Goal: Task Accomplishment & Management: Manage account settings

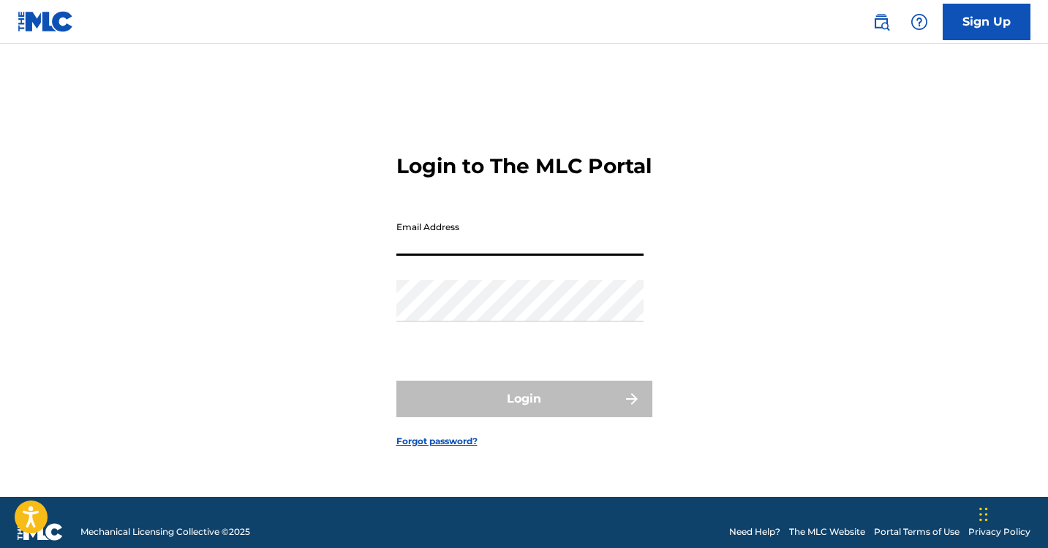
click at [505, 256] on input "Email Address" at bounding box center [519, 235] width 247 height 42
type input "[EMAIL_ADDRESS][DOMAIN_NAME]"
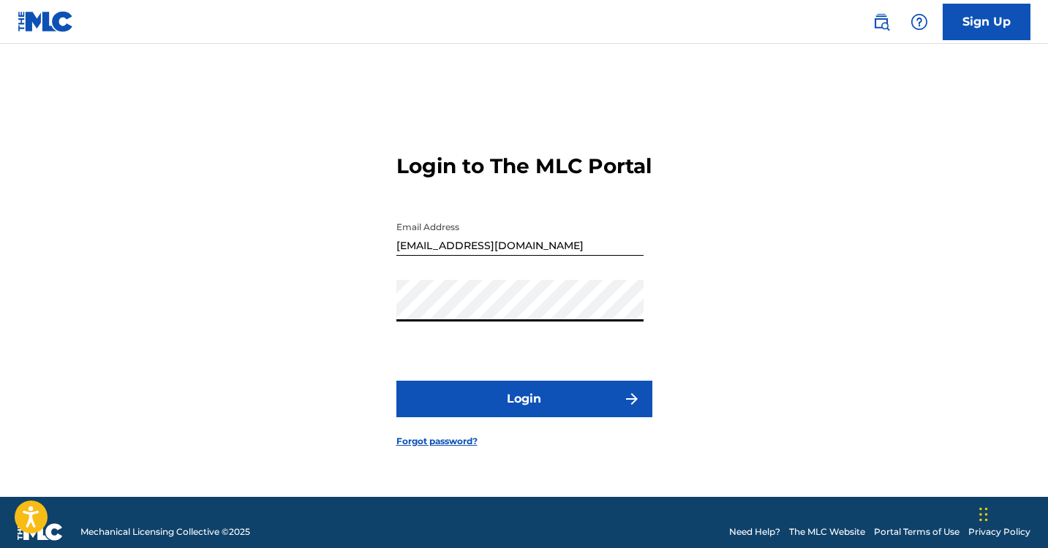
click at [396, 381] on button "Login" at bounding box center [524, 399] width 256 height 37
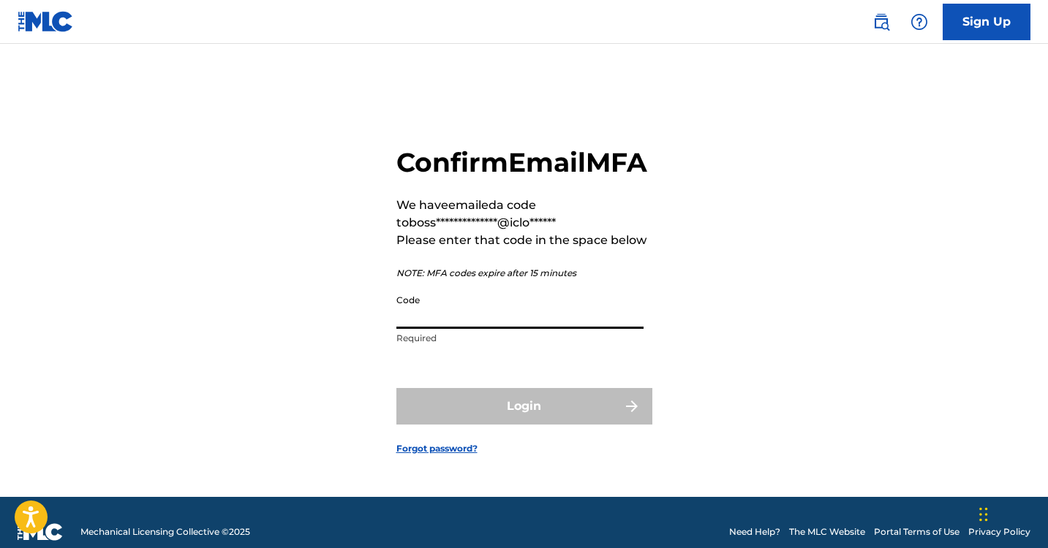
click at [499, 329] on input "Code" at bounding box center [519, 308] width 247 height 42
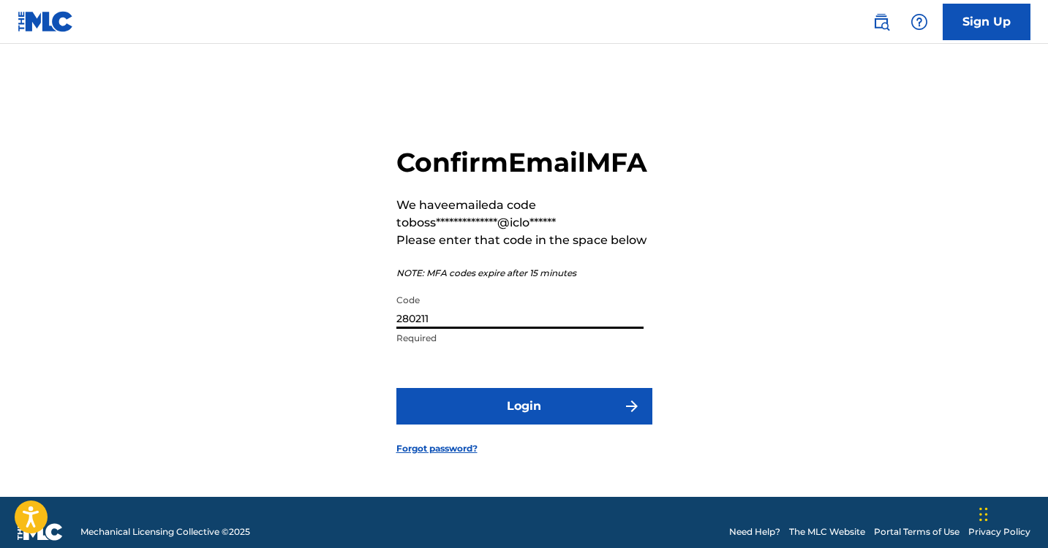
type input "280211"
click at [535, 424] on button "Login" at bounding box center [524, 406] width 256 height 37
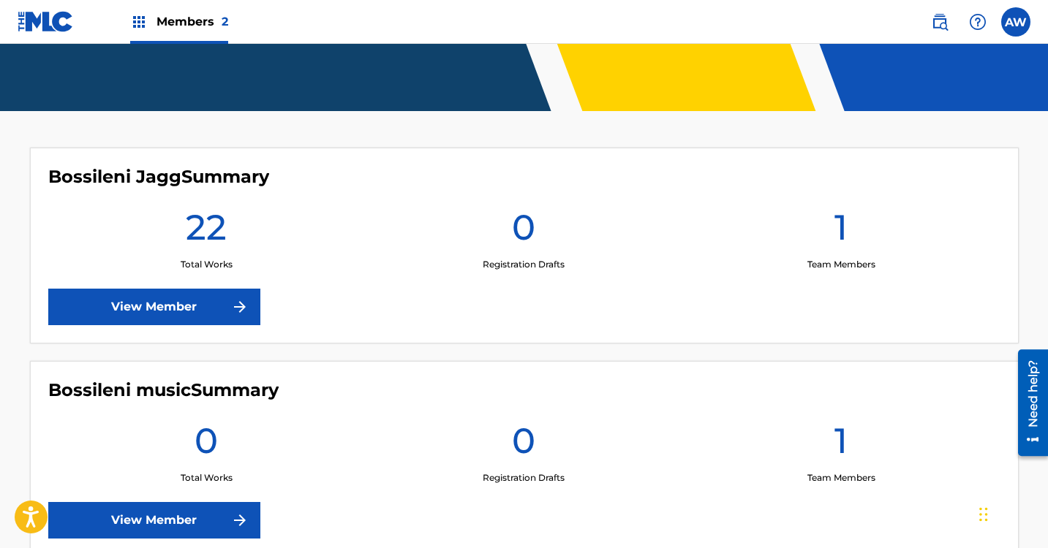
scroll to position [344, 0]
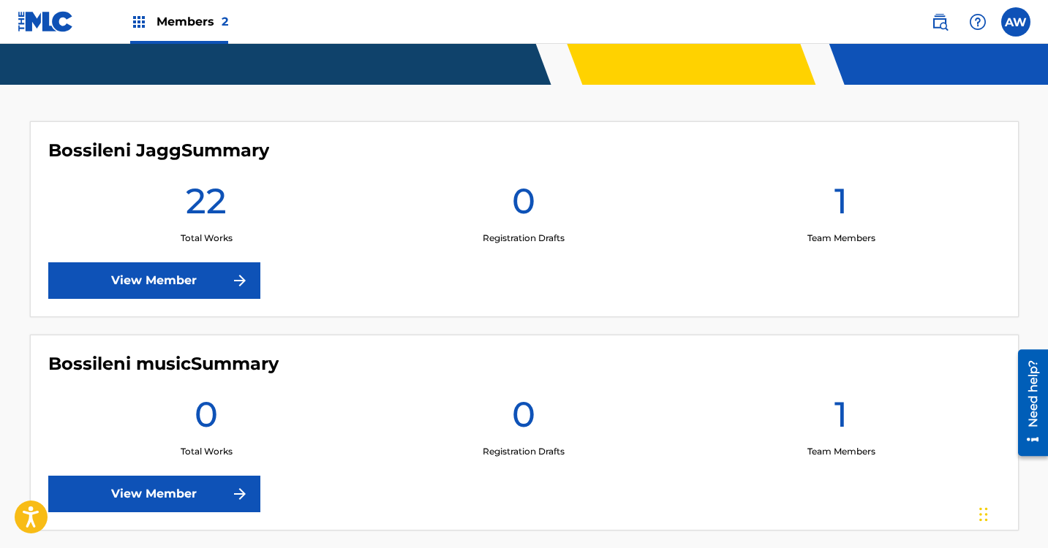
click at [78, 476] on link "View Member" at bounding box center [154, 494] width 212 height 37
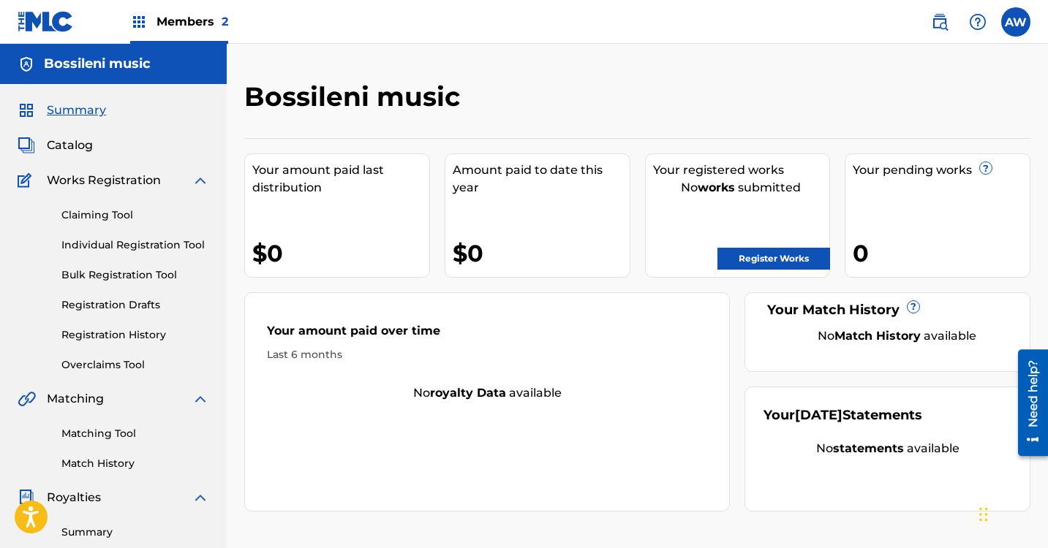
click at [198, 23] on span "Members 2" at bounding box center [192, 21] width 72 height 17
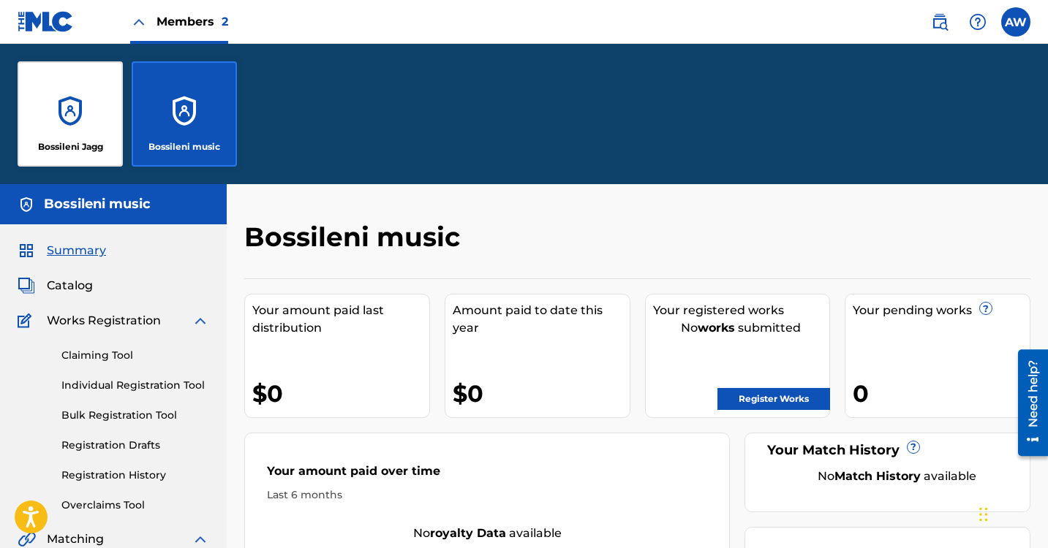
click at [77, 100] on div "Bossileni Jagg" at bounding box center [70, 113] width 105 height 105
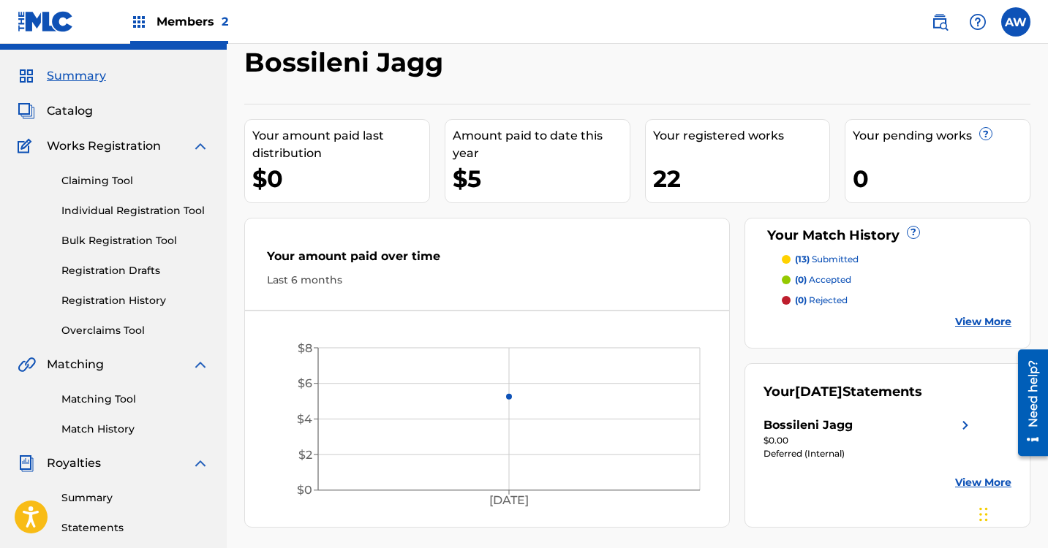
scroll to position [53, 0]
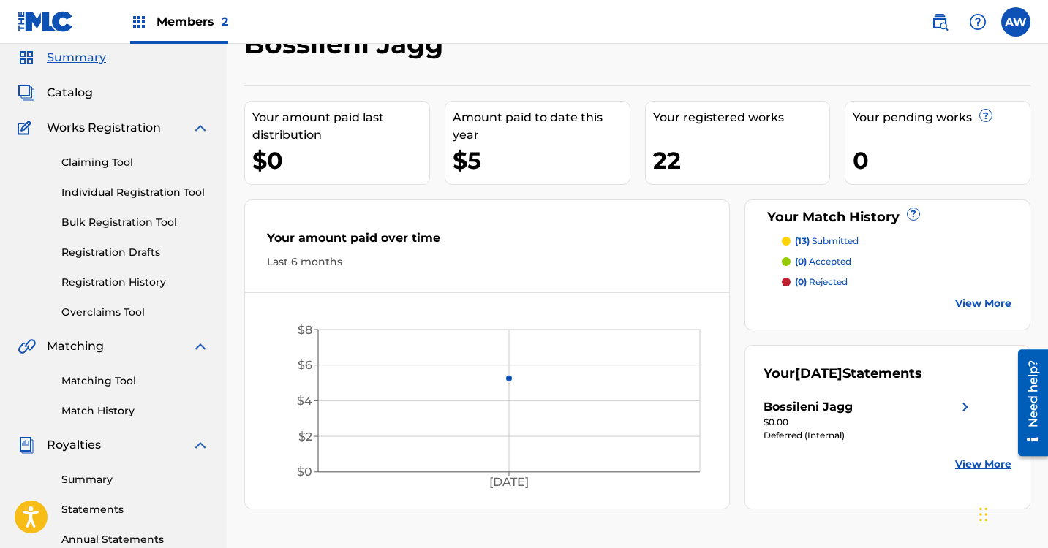
click at [822, 241] on p "(13) submitted" at bounding box center [827, 241] width 64 height 13
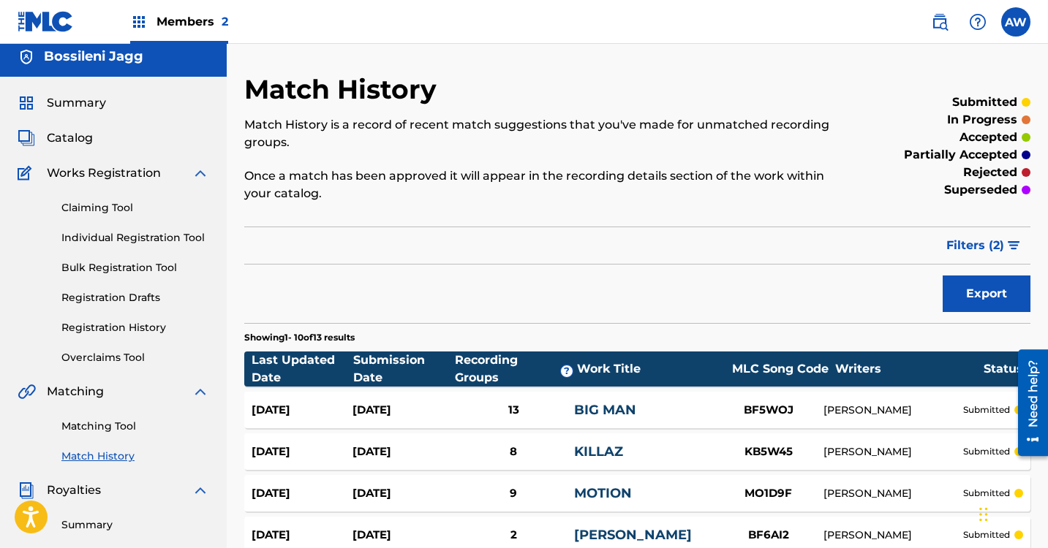
scroll to position [408, 0]
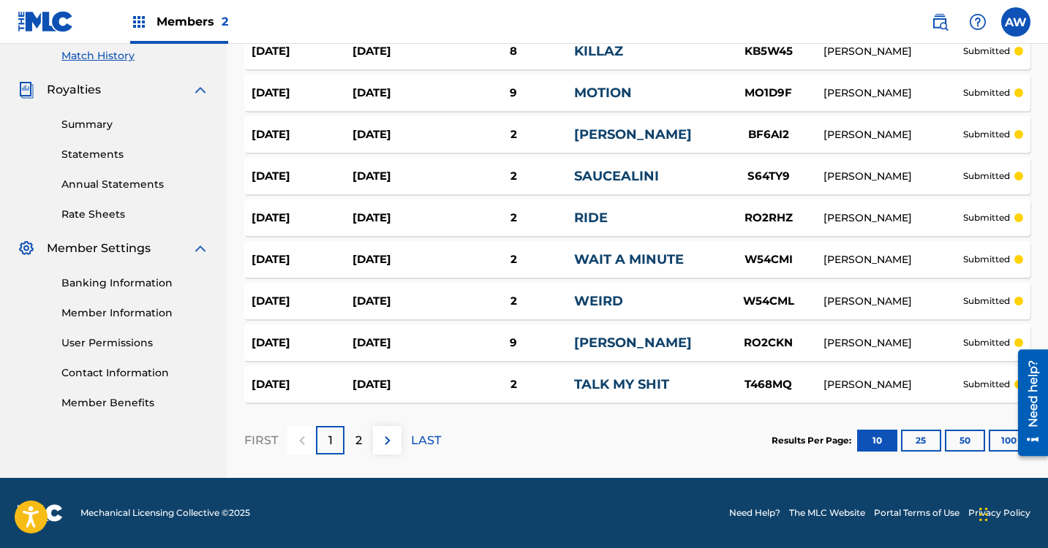
click at [387, 444] on img at bounding box center [388, 441] width 18 height 18
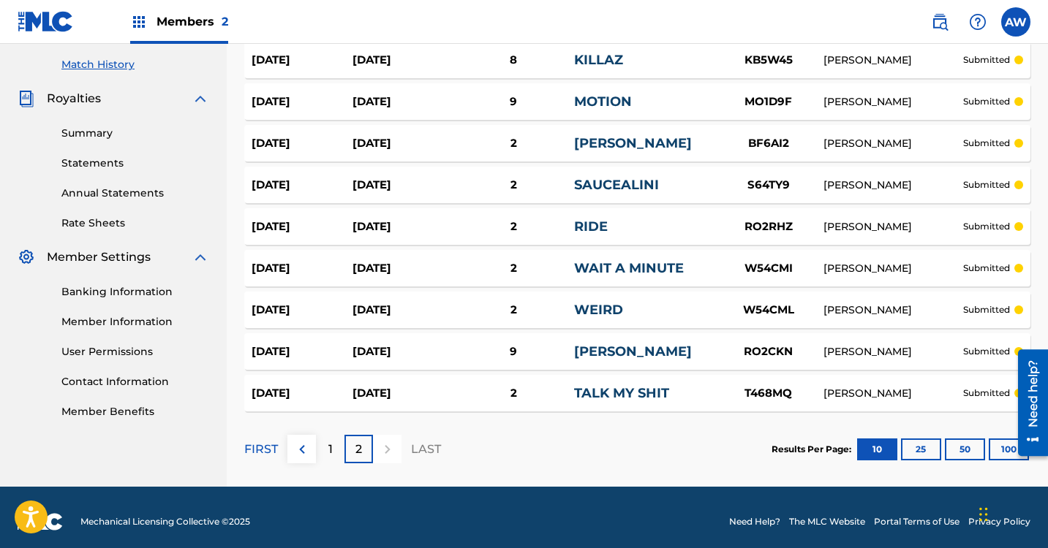
scroll to position [399, 0]
click at [306, 453] on img at bounding box center [302, 450] width 18 height 18
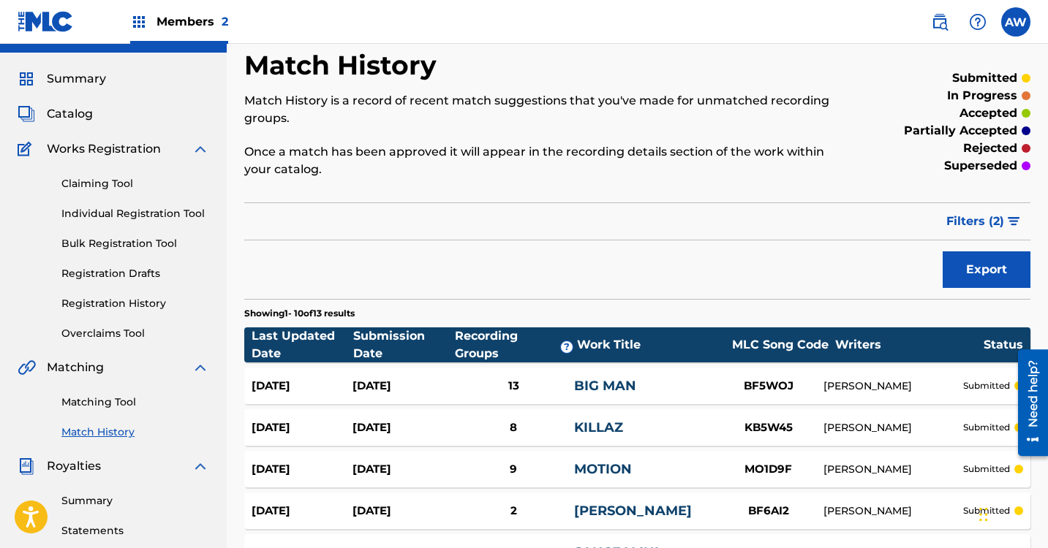
scroll to position [0, 0]
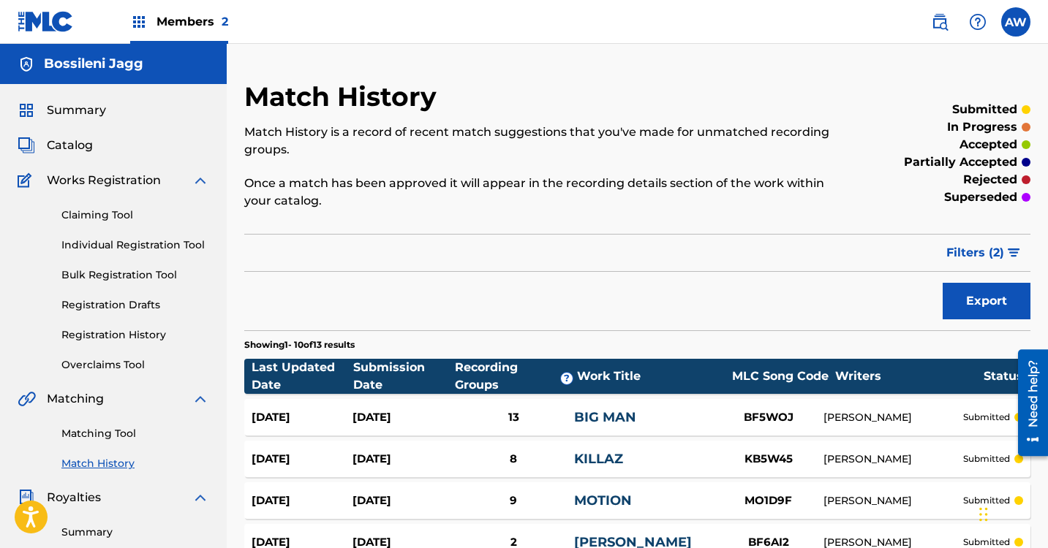
click at [66, 143] on span "Catalog" at bounding box center [70, 146] width 46 height 18
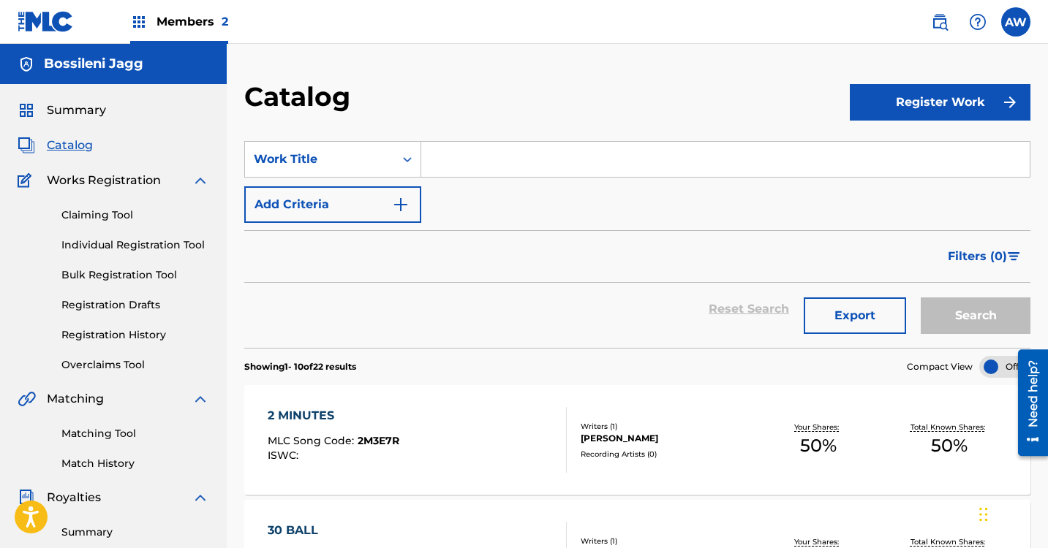
click at [549, 251] on div "Filters ( 0 )" at bounding box center [637, 256] width 786 height 53
click at [651, 105] on div "Catalog" at bounding box center [546, 101] width 605 height 43
